Goal: Information Seeking & Learning: Learn about a topic

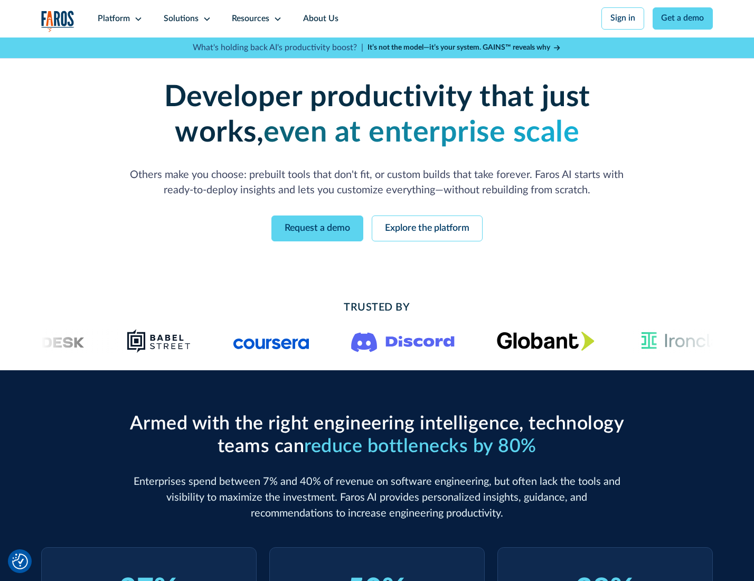
click at [137, 18] on icon at bounding box center [138, 19] width 8 height 8
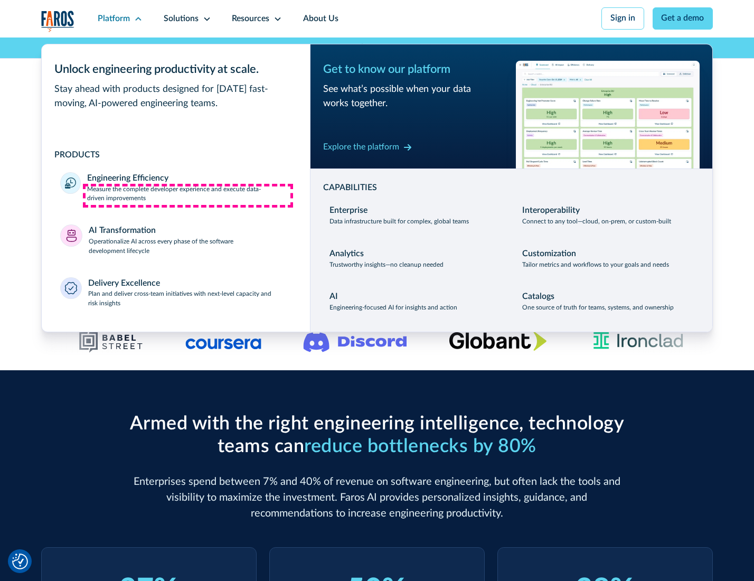
click at [188, 195] on p "Measure the complete developer experience and execute data-driven improvements" at bounding box center [189, 194] width 204 height 19
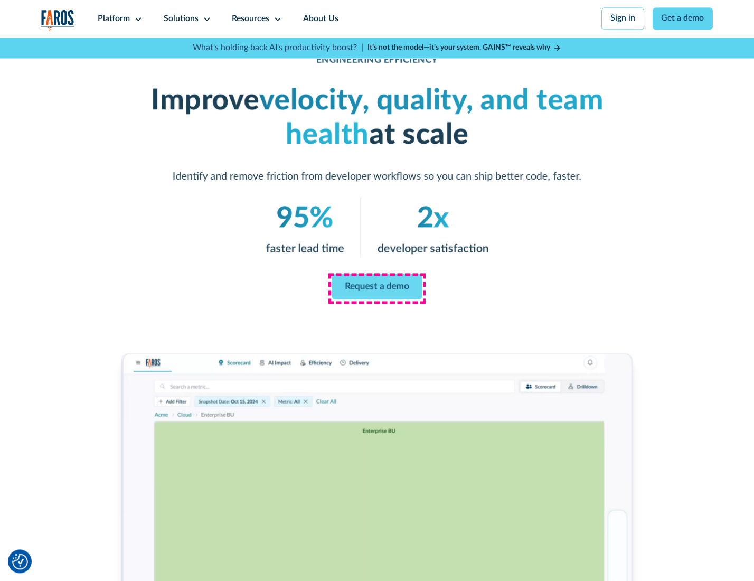
click at [377, 288] on link "Request a demo" at bounding box center [377, 286] width 90 height 25
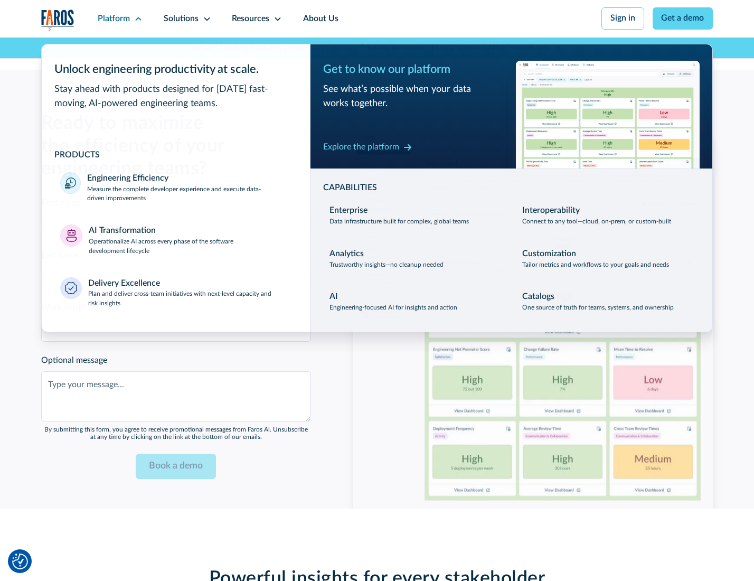
scroll to position [2300, 0]
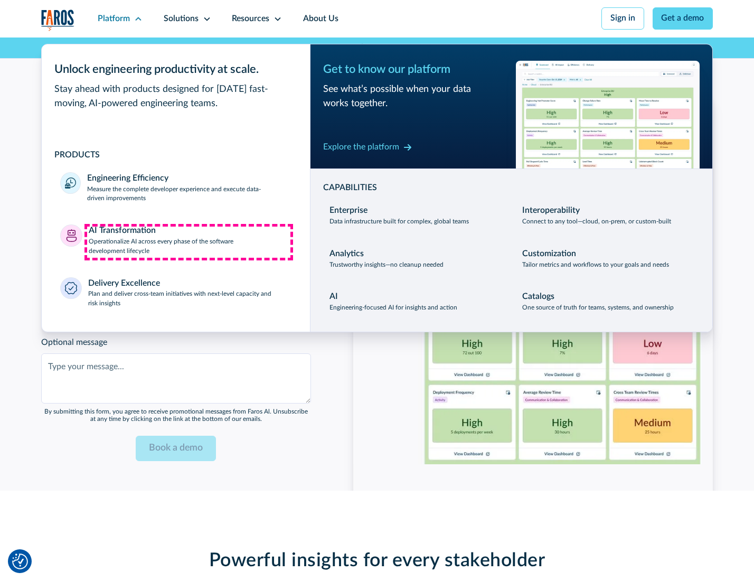
click at [189, 242] on p "Operationalize AI across every phase of the software development lifecycle" at bounding box center [190, 246] width 203 height 19
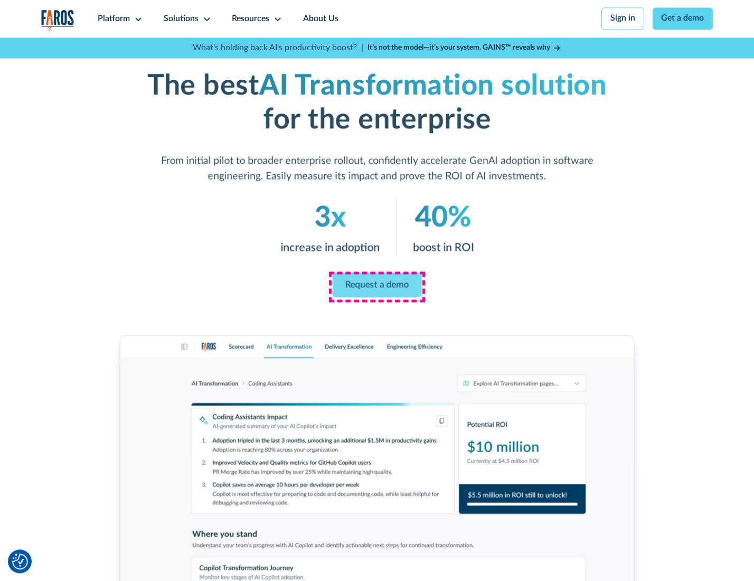
click at [377, 287] on link "Request a demo" at bounding box center [377, 285] width 89 height 25
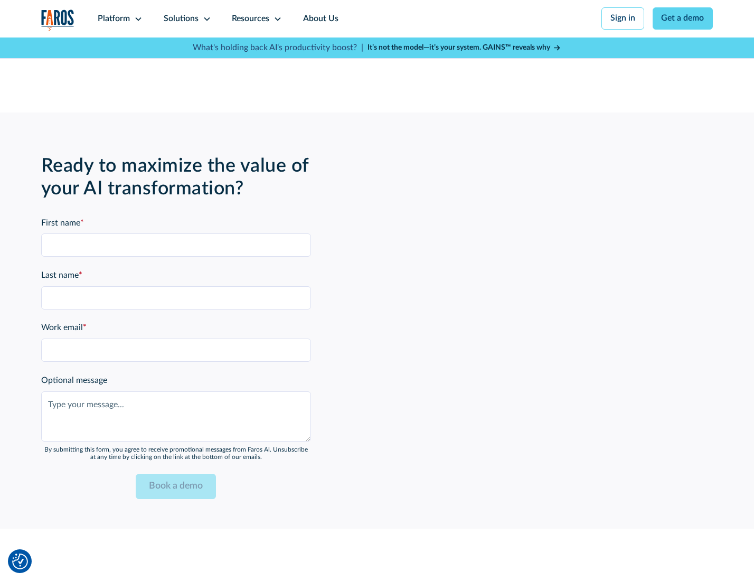
click at [118, 18] on div "Platform" at bounding box center [114, 19] width 32 height 13
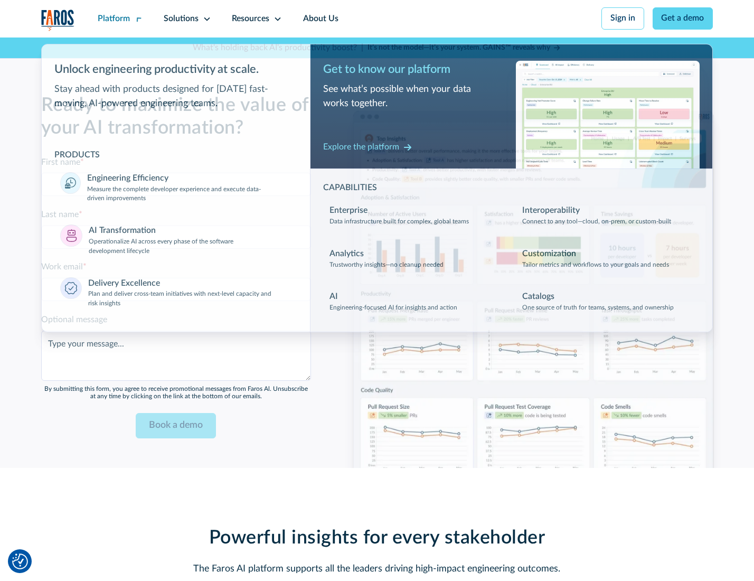
scroll to position [2554, 0]
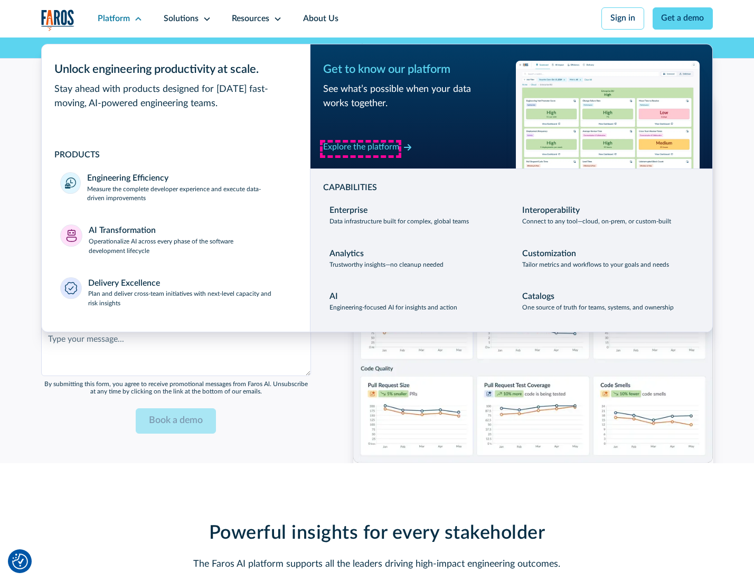
click at [361, 148] on div "Explore the platform" at bounding box center [361, 147] width 76 height 13
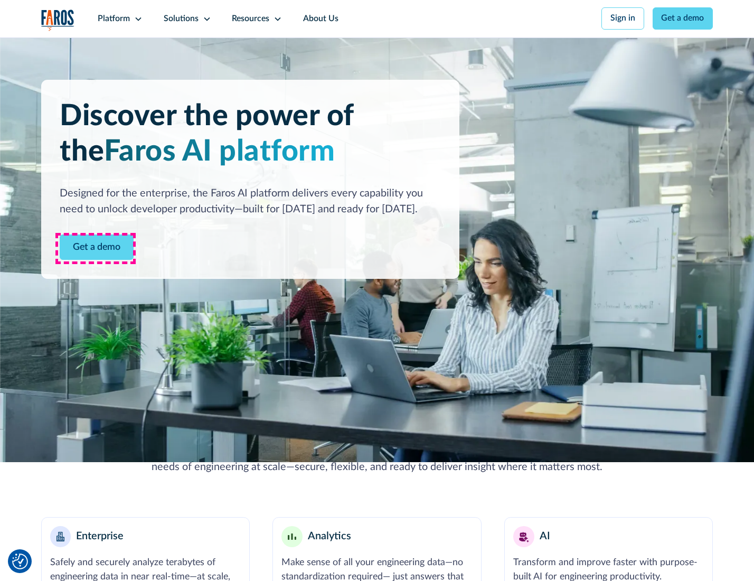
click at [96, 248] on link "Get a demo" at bounding box center [97, 248] width 74 height 26
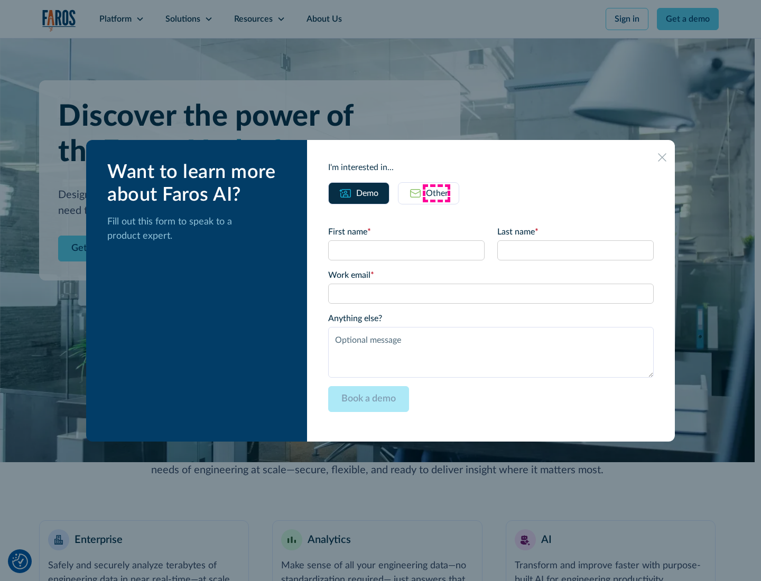
click at [436, 193] on div "Other" at bounding box center [437, 193] width 22 height 13
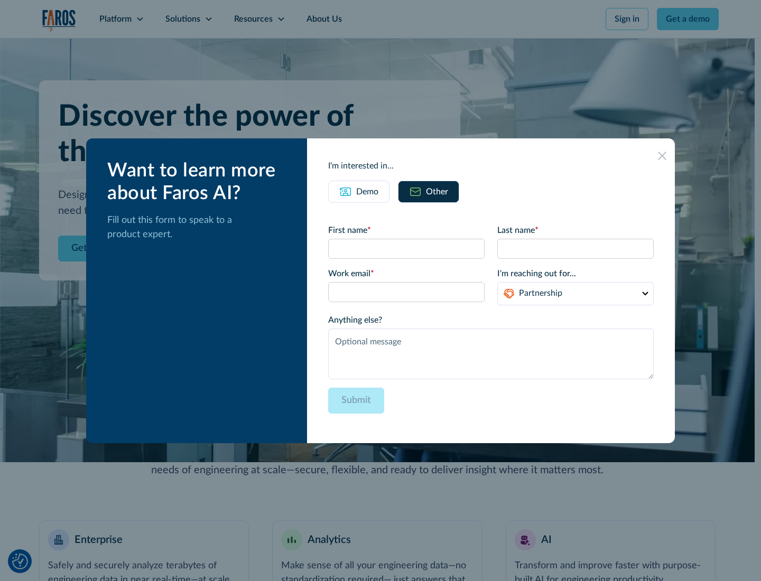
click at [366, 191] on div "Demo" at bounding box center [367, 191] width 22 height 13
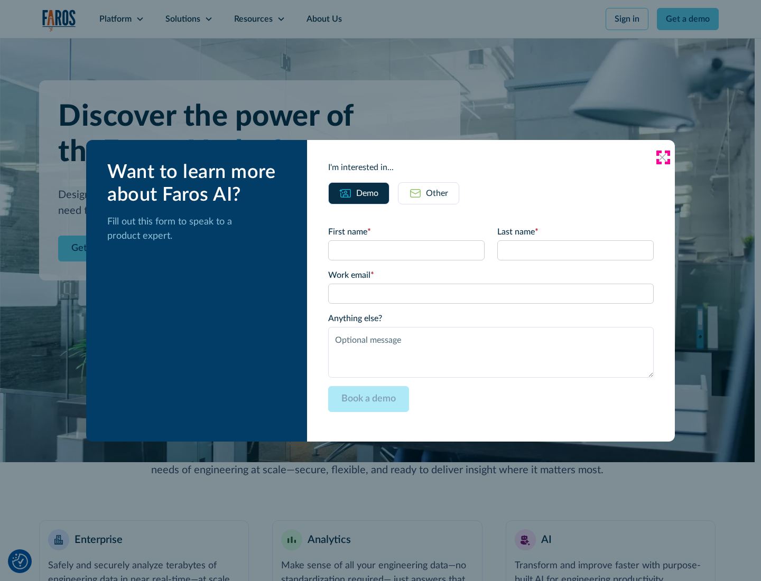
click at [663, 157] on icon at bounding box center [662, 157] width 8 height 8
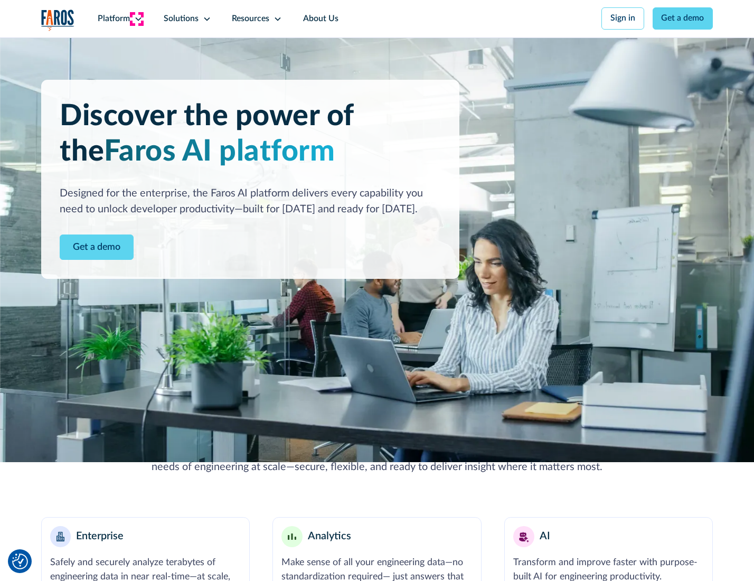
click at [137, 18] on icon at bounding box center [138, 19] width 8 height 8
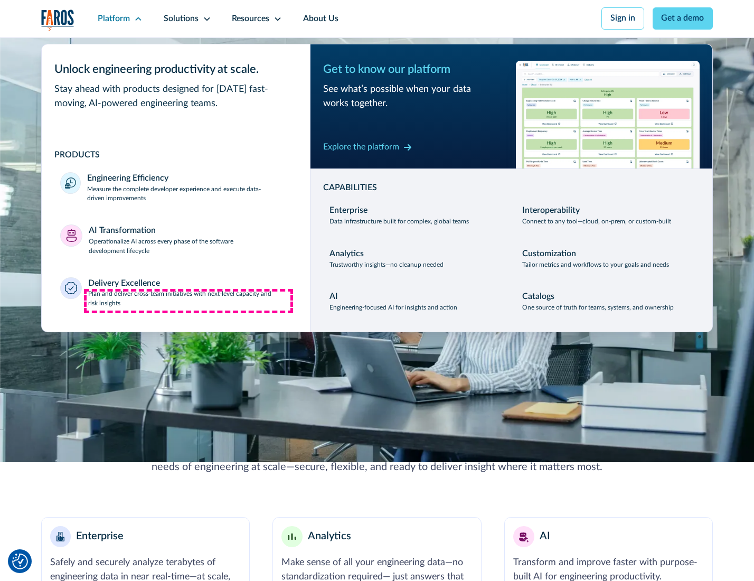
click at [189, 301] on p "Plan and deliver cross-team initiatives with next-level capacity and risk insig…" at bounding box center [189, 299] width 203 height 19
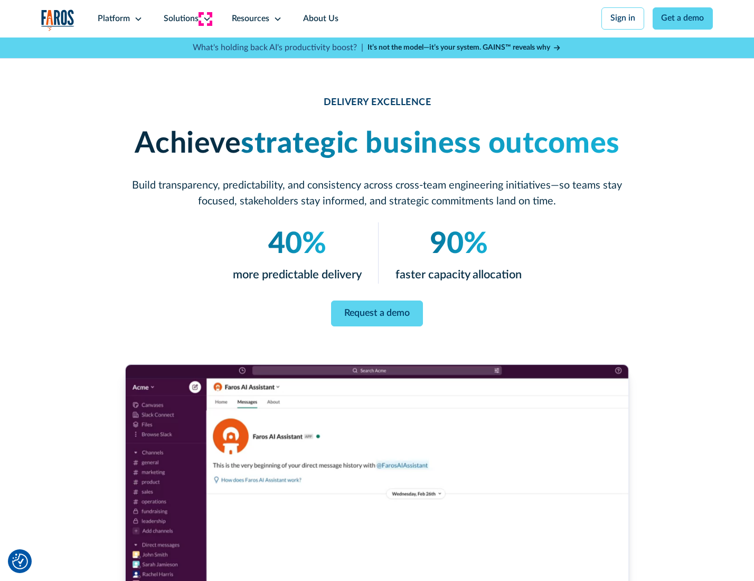
click at [205, 18] on icon at bounding box center [207, 19] width 8 height 8
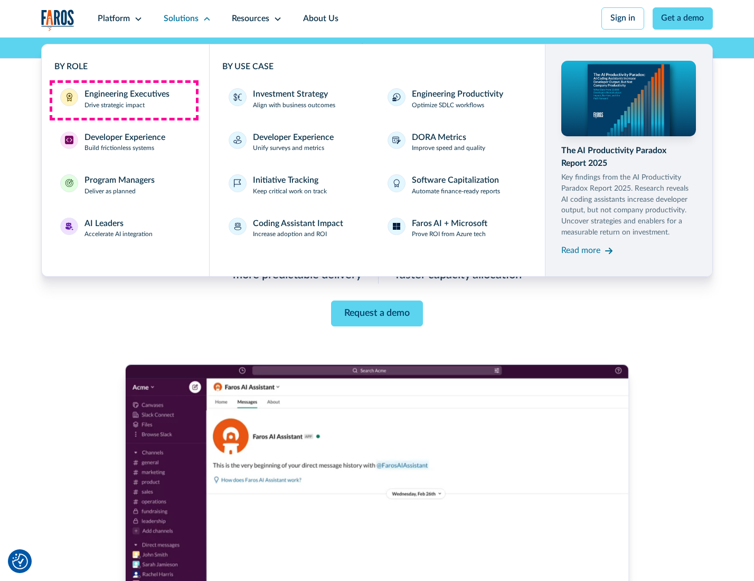
click at [124, 100] on div "Engineering Executives" at bounding box center [127, 94] width 85 height 13
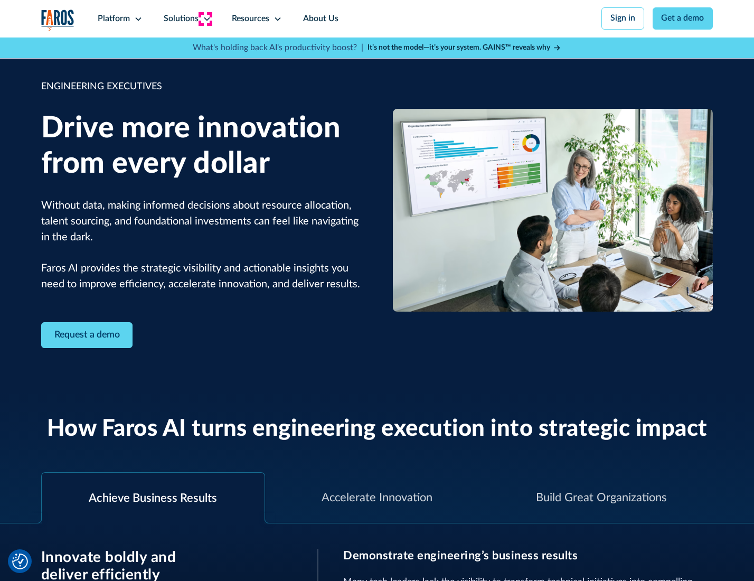
click at [205, 18] on icon at bounding box center [207, 19] width 8 height 8
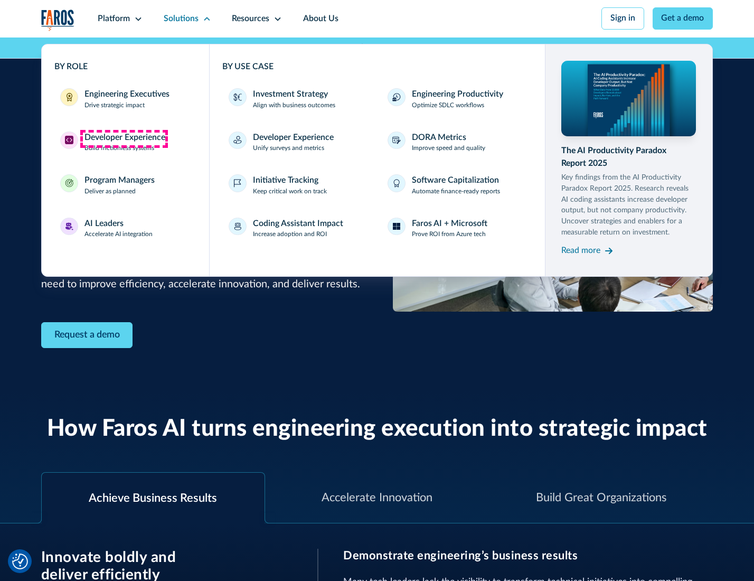
click at [124, 138] on div "Developer Experience" at bounding box center [125, 138] width 81 height 13
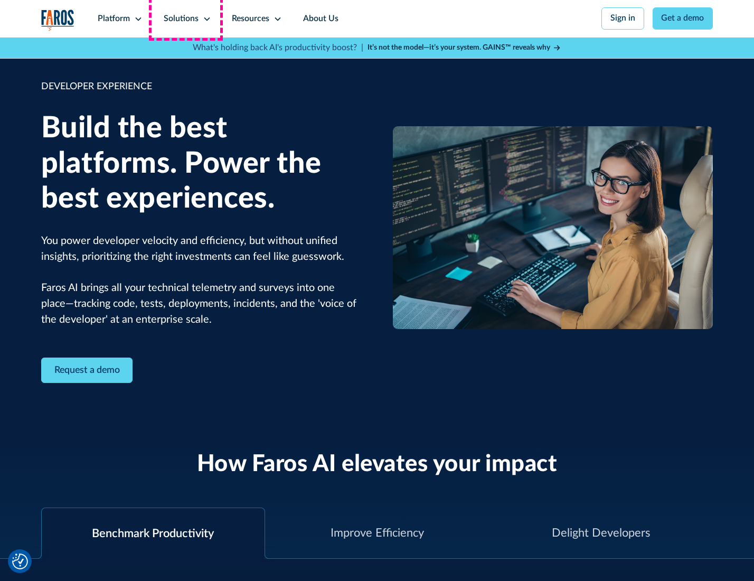
click at [186, 18] on div "Solutions" at bounding box center [181, 19] width 35 height 13
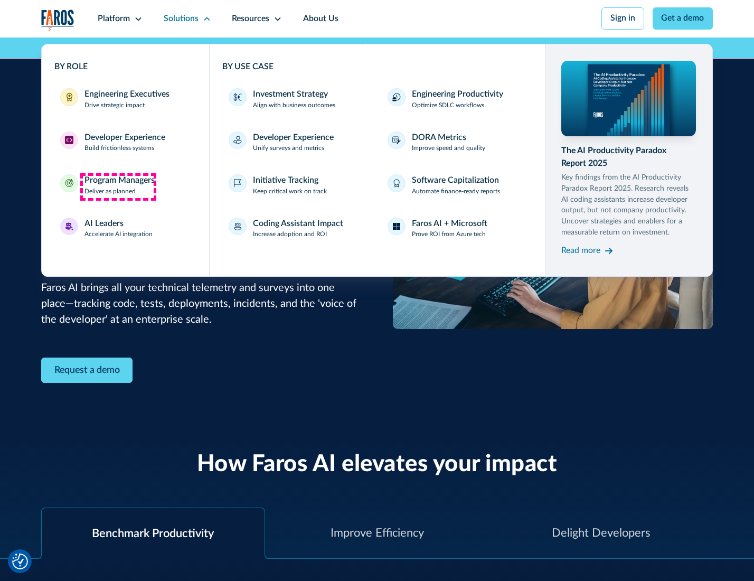
click at [118, 187] on div "Program Managers" at bounding box center [120, 180] width 70 height 13
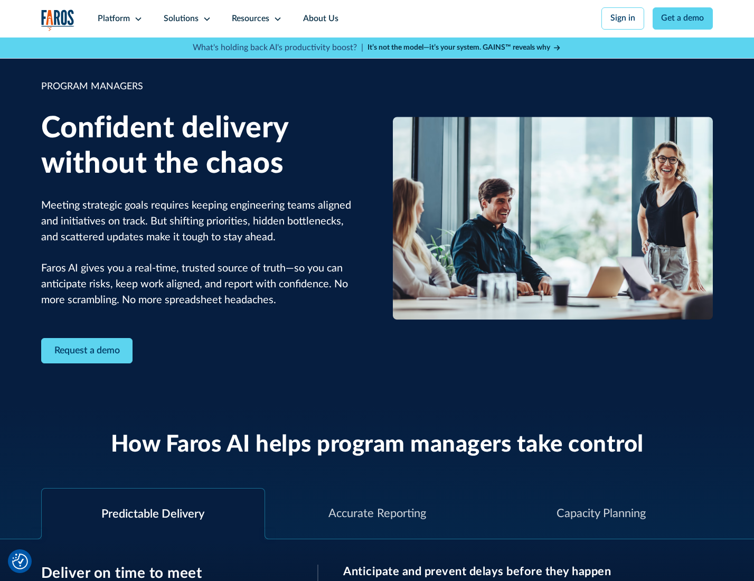
click at [205, 19] on icon at bounding box center [207, 19] width 8 height 8
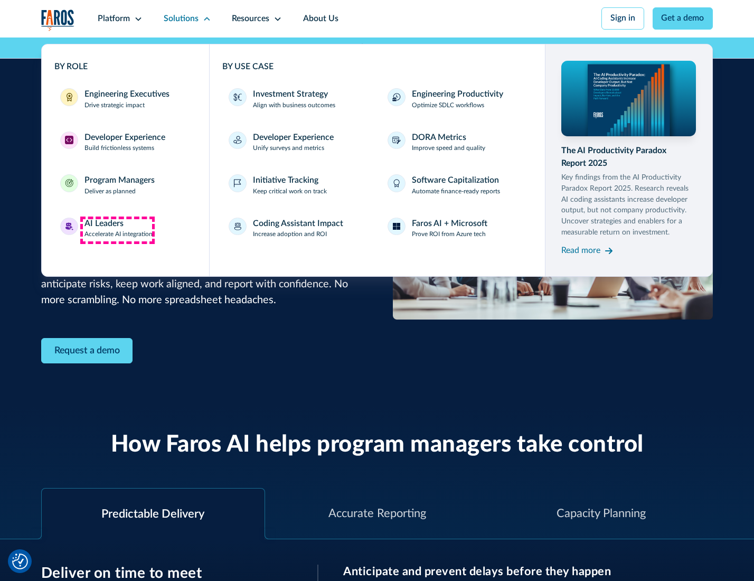
click at [117, 230] on div "AI Leaders" at bounding box center [104, 224] width 39 height 13
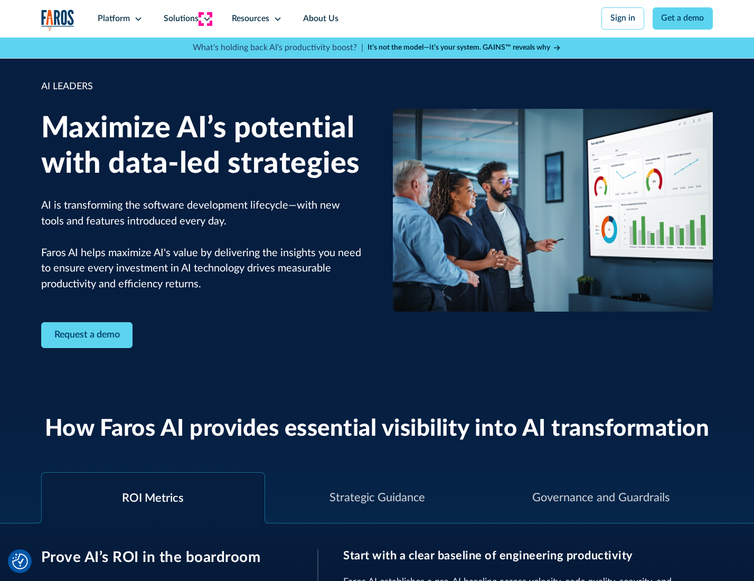
click at [205, 18] on icon at bounding box center [207, 19] width 8 height 8
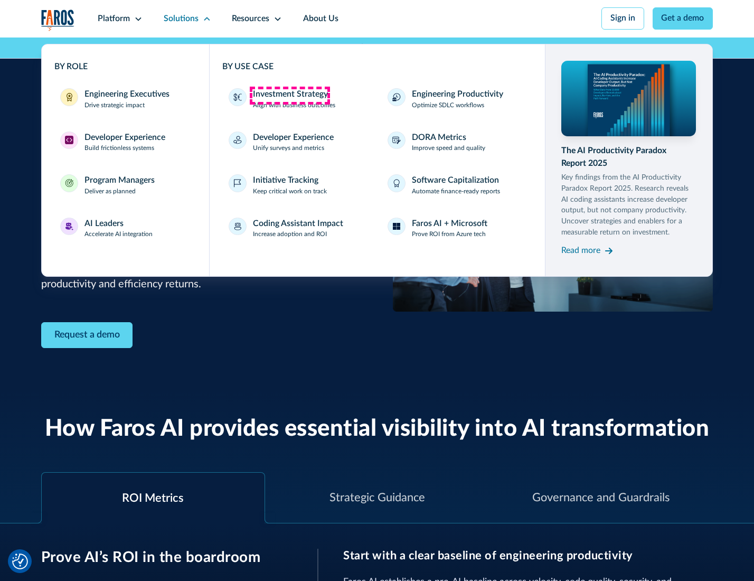
click at [290, 95] on div "Investment Strategy" at bounding box center [290, 94] width 75 height 13
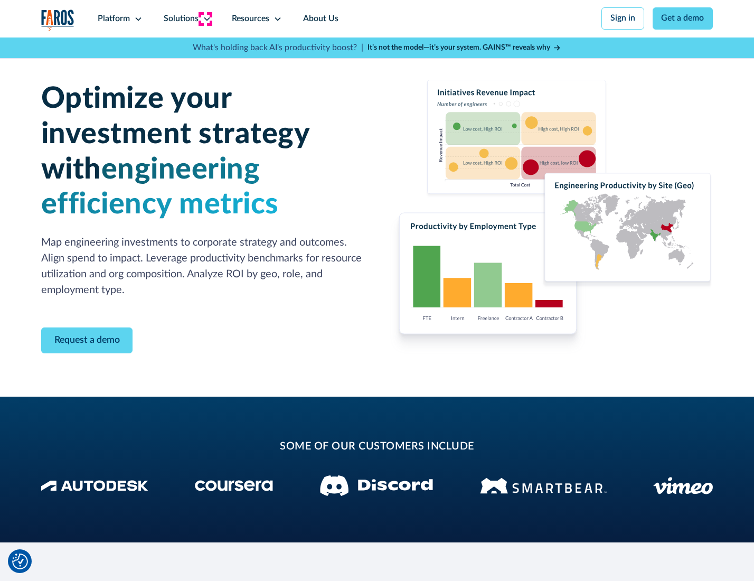
click at [205, 18] on icon at bounding box center [207, 19] width 8 height 8
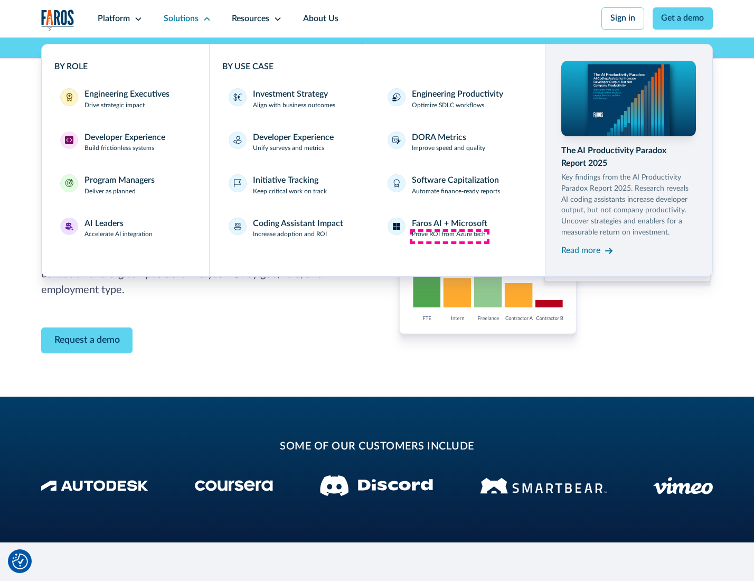
click at [450, 236] on p "Prove ROI from Azure tech" at bounding box center [449, 235] width 74 height 10
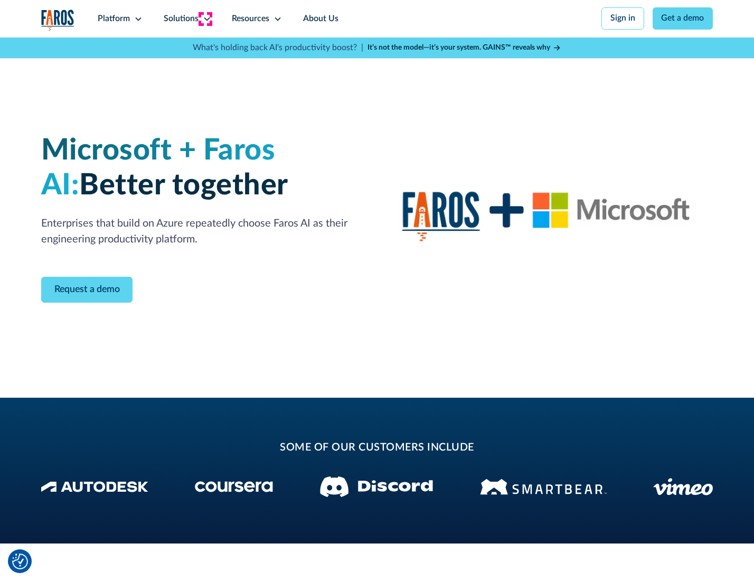
click at [205, 18] on icon at bounding box center [207, 19] width 8 height 8
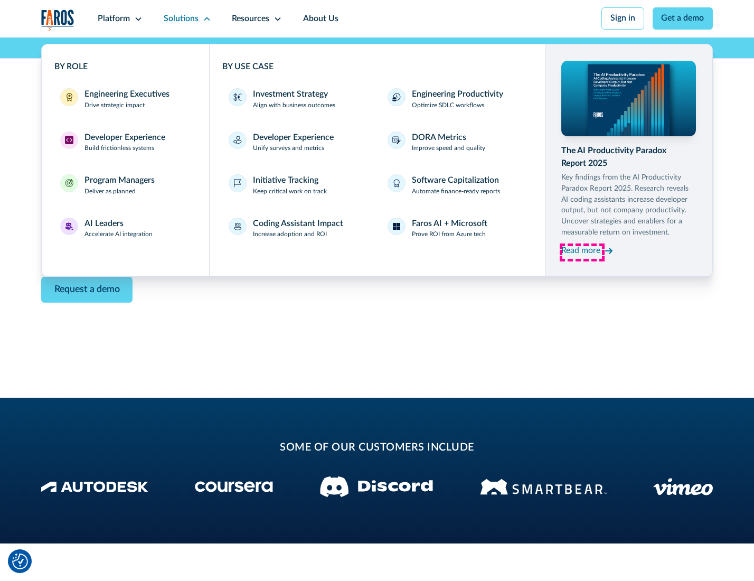
click at [582, 253] on div "Read more" at bounding box center [581, 251] width 39 height 13
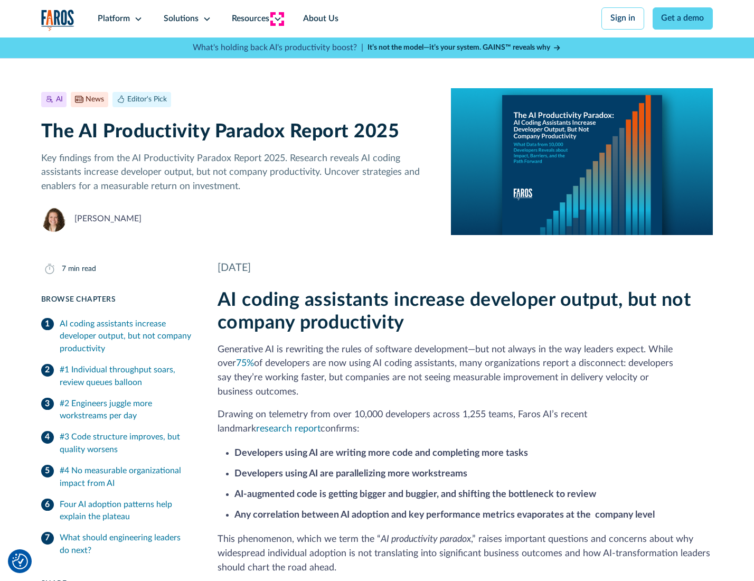
click at [277, 18] on icon at bounding box center [278, 19] width 8 height 8
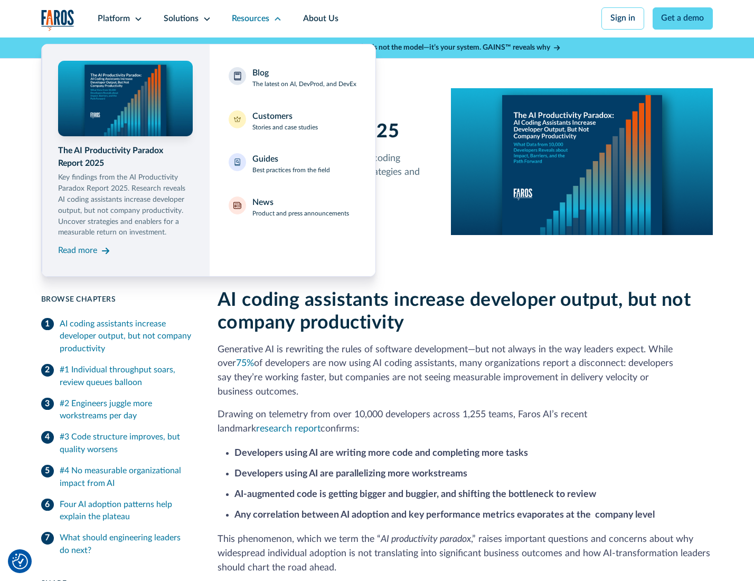
click at [304, 79] on div "Blog The latest on AI, DevProd, and DevEx" at bounding box center [305, 78] width 104 height 22
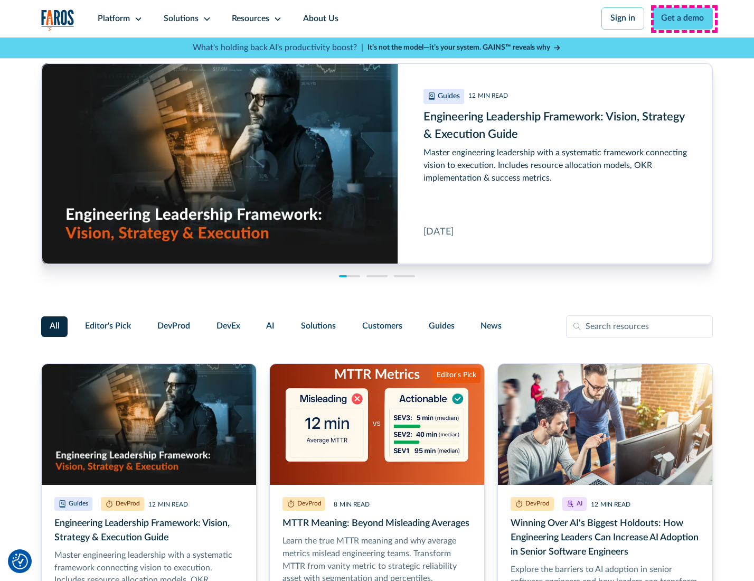
click at [684, 18] on link "Get a demo" at bounding box center [683, 18] width 61 height 22
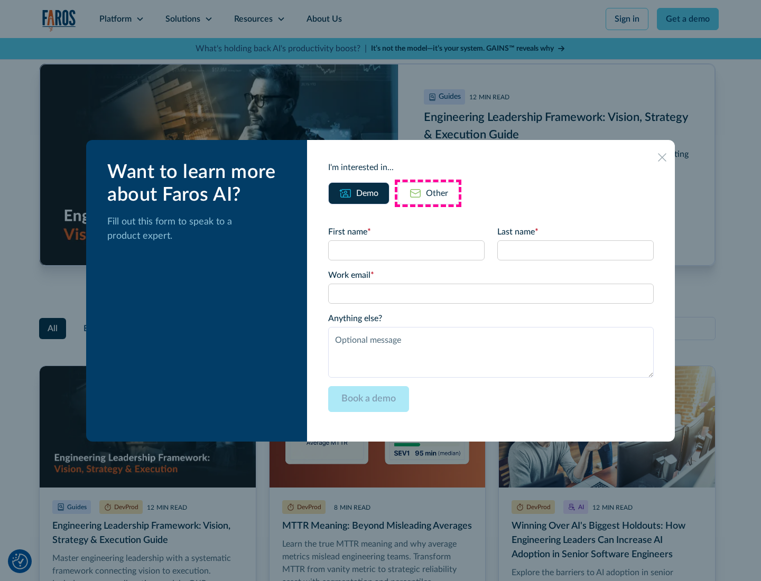
click at [428, 193] on div "Other" at bounding box center [437, 193] width 22 height 13
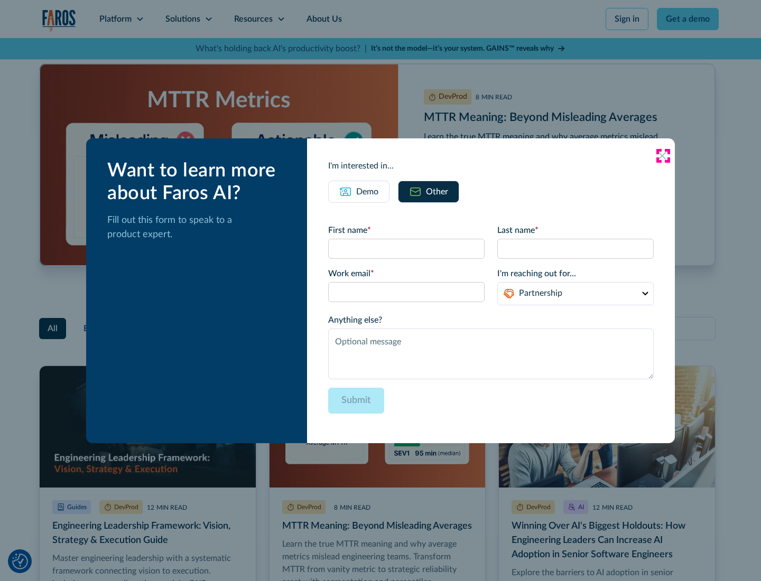
click at [663, 155] on icon at bounding box center [662, 156] width 8 height 8
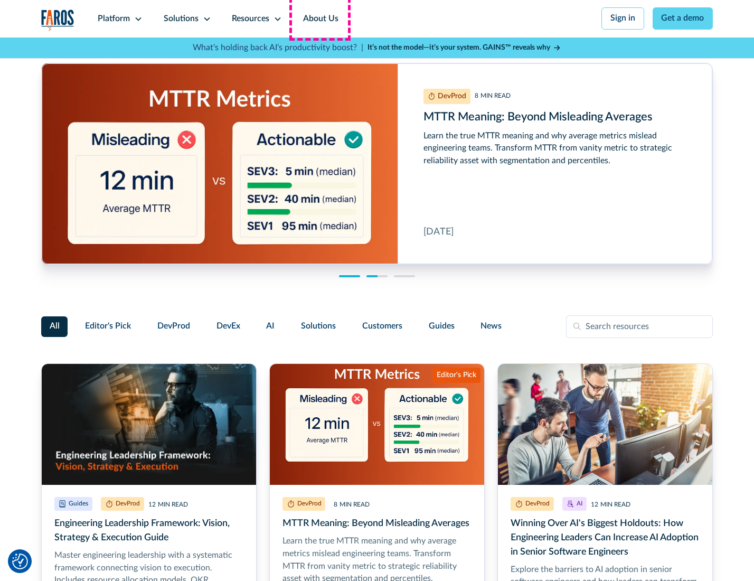
click at [320, 18] on link "About Us" at bounding box center [321, 19] width 57 height 38
